Goal: Task Accomplishment & Management: Use online tool/utility

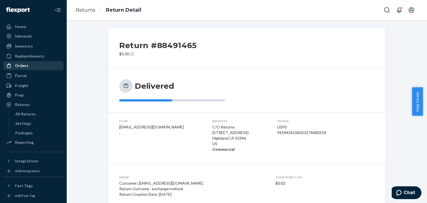
scroll to position [74, 0]
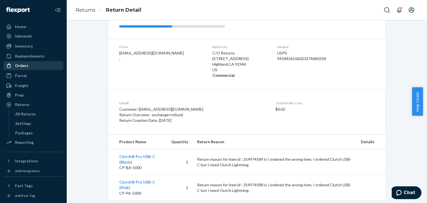
click at [38, 64] on div "Orders" at bounding box center [33, 66] width 59 height 8
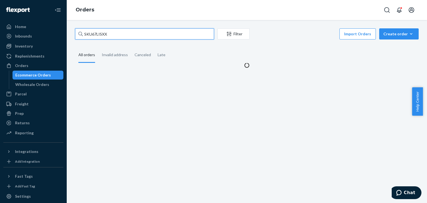
click at [147, 34] on input "SKU67LISXX" at bounding box center [144, 33] width 139 height 11
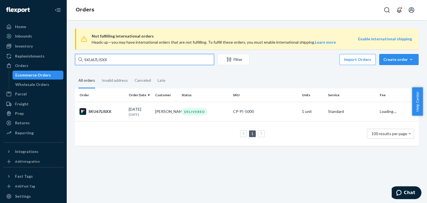
paste input "[URL][DOMAIN_NAME]"
type input "[URL][DOMAIN_NAME]"
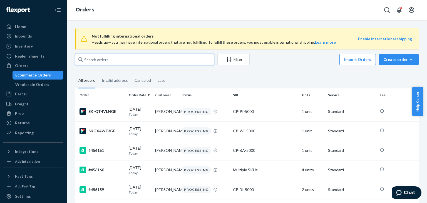
click at [151, 61] on input "text" at bounding box center [144, 59] width 139 height 11
paste input "454671"
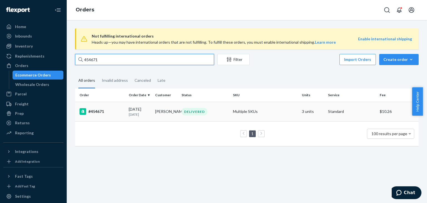
type input "454671"
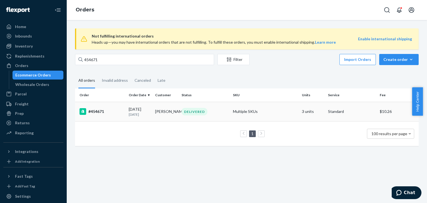
click at [228, 112] on td "DELIVERED" at bounding box center [204, 111] width 51 height 19
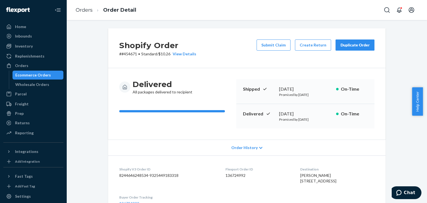
click at [354, 47] on div "Duplicate Order" at bounding box center [354, 45] width 29 height 6
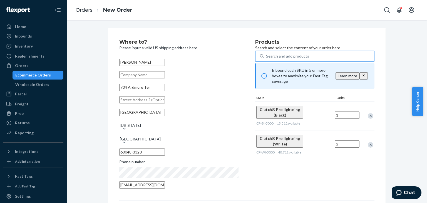
click at [315, 61] on div "Search and add products" at bounding box center [319, 56] width 110 height 10
click at [266, 59] on input "Search and add products" at bounding box center [266, 56] width 1 height 6
type input "usb"
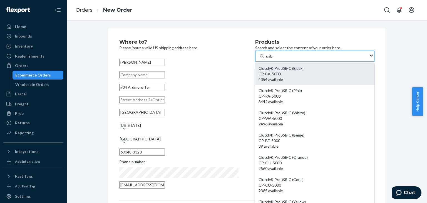
click at [309, 77] on div "CP-BA-5000" at bounding box center [314, 74] width 112 height 6
click at [272, 59] on input "usb" at bounding box center [269, 56] width 7 height 6
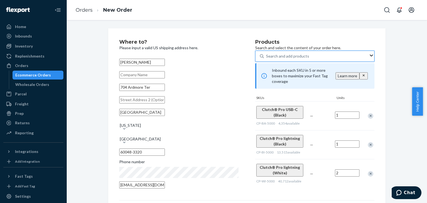
click at [311, 61] on div "Search and add products" at bounding box center [316, 56] width 105 height 10
click at [266, 59] on input "0 results available. Use Up and Down to choose options, press Enter to select t…" at bounding box center [266, 56] width 1 height 6
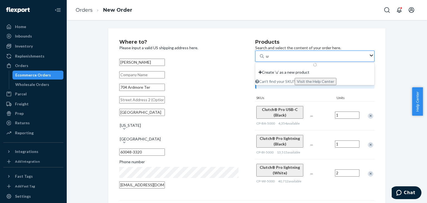
type input "usb"
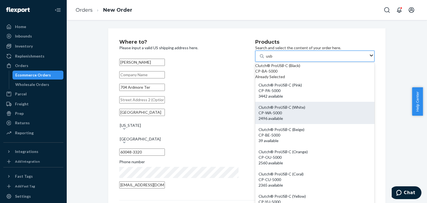
click at [304, 106] on div "Clutch® Pro USB -C (White)" at bounding box center [314, 107] width 112 height 6
click at [272, 59] on input "usb" at bounding box center [269, 56] width 7 height 6
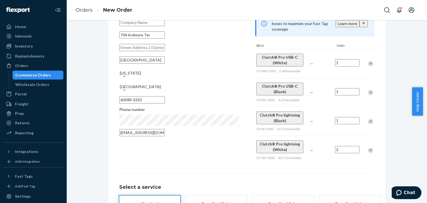
scroll to position [56, 0]
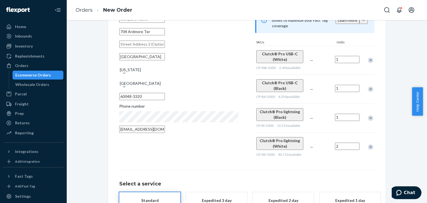
click at [345, 58] on input "1" at bounding box center [347, 59] width 24 height 7
type input "2"
click at [368, 115] on div "Remove Item" at bounding box center [370, 118] width 6 height 6
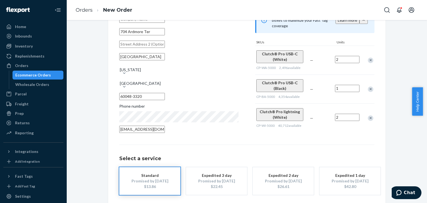
click at [368, 115] on div "Remove Item" at bounding box center [370, 118] width 6 height 6
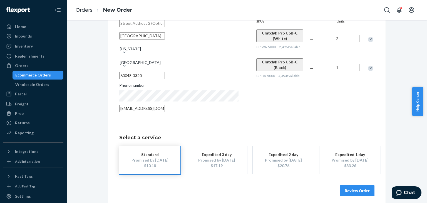
scroll to position [78, 0]
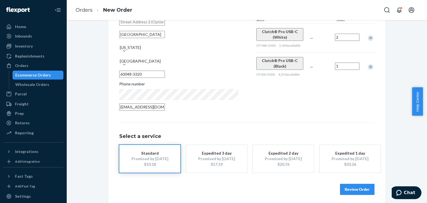
click at [360, 185] on button "Review Order" at bounding box center [357, 189] width 34 height 11
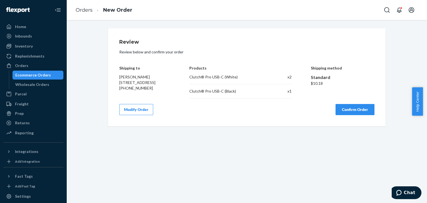
scroll to position [0, 0]
click at [353, 109] on button "Confirm Order" at bounding box center [354, 109] width 39 height 11
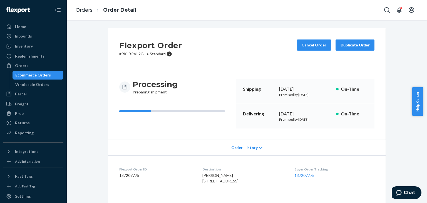
click at [137, 53] on p "# RKLBPVL2GL • Standard" at bounding box center [150, 54] width 63 height 6
copy p "RKLBPVL2GL"
